Goal: Navigation & Orientation: Find specific page/section

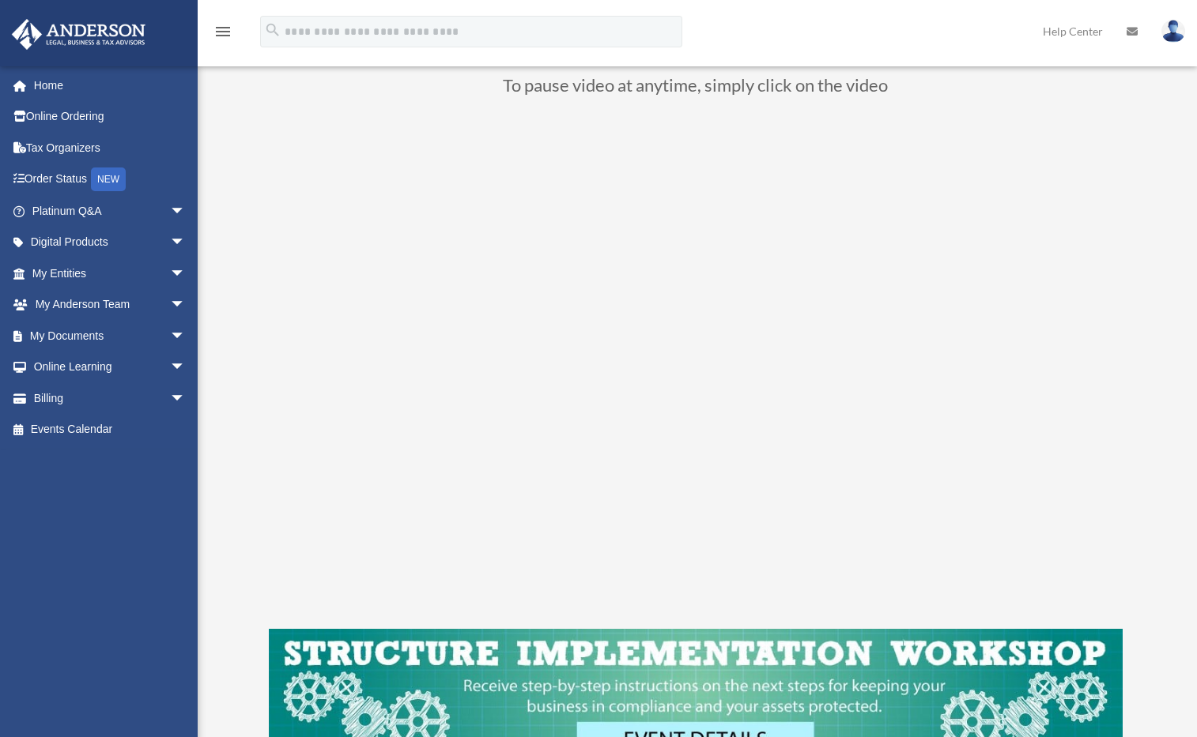
scroll to position [105, 0]
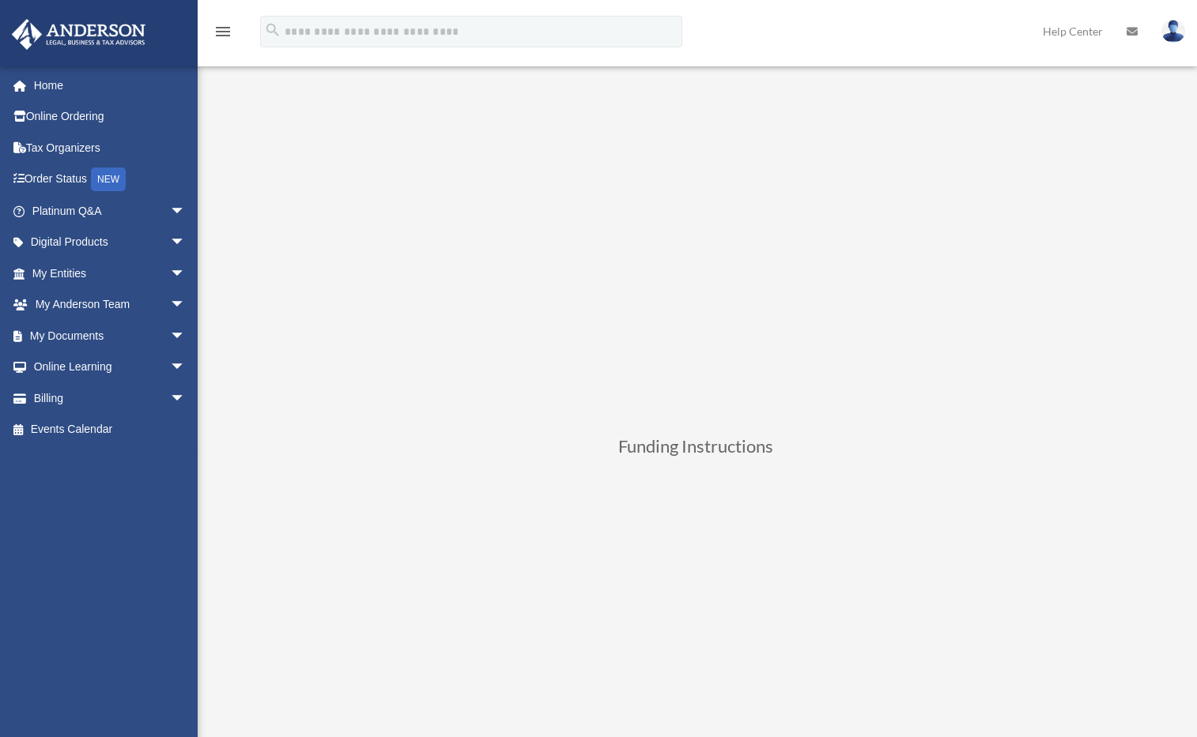
scroll to position [316, 0]
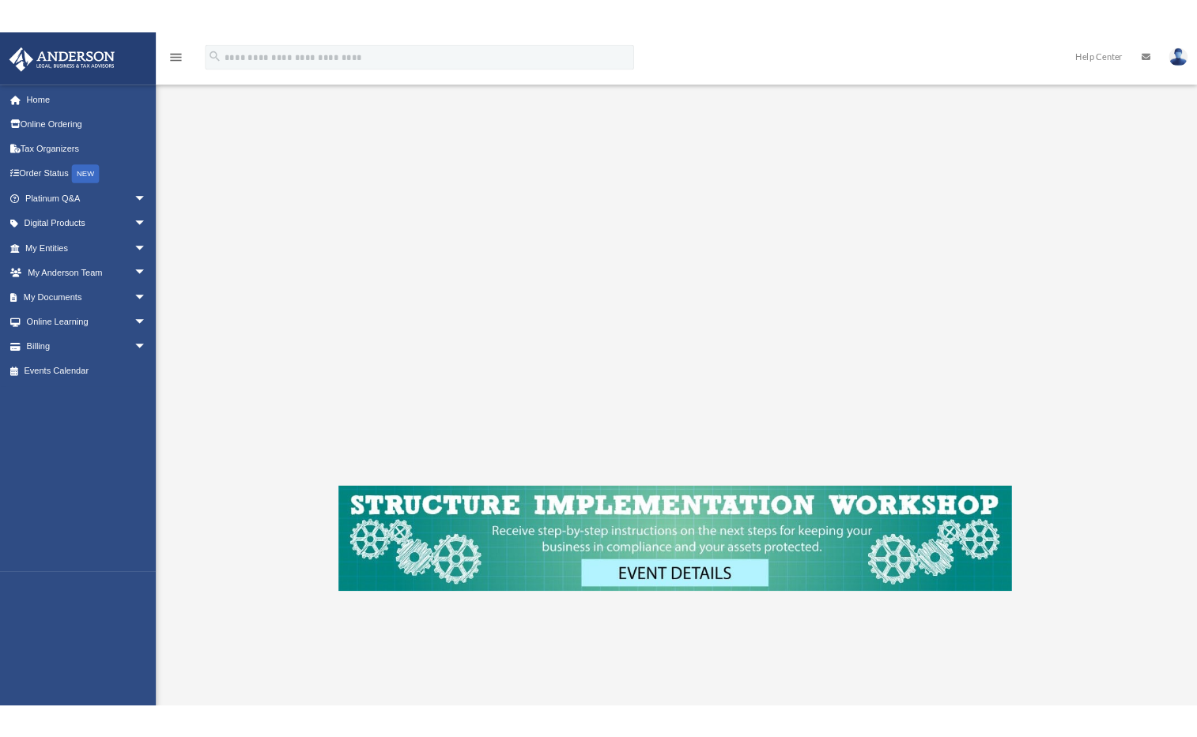
scroll to position [184, 0]
